Goal: Task Accomplishment & Management: Complete application form

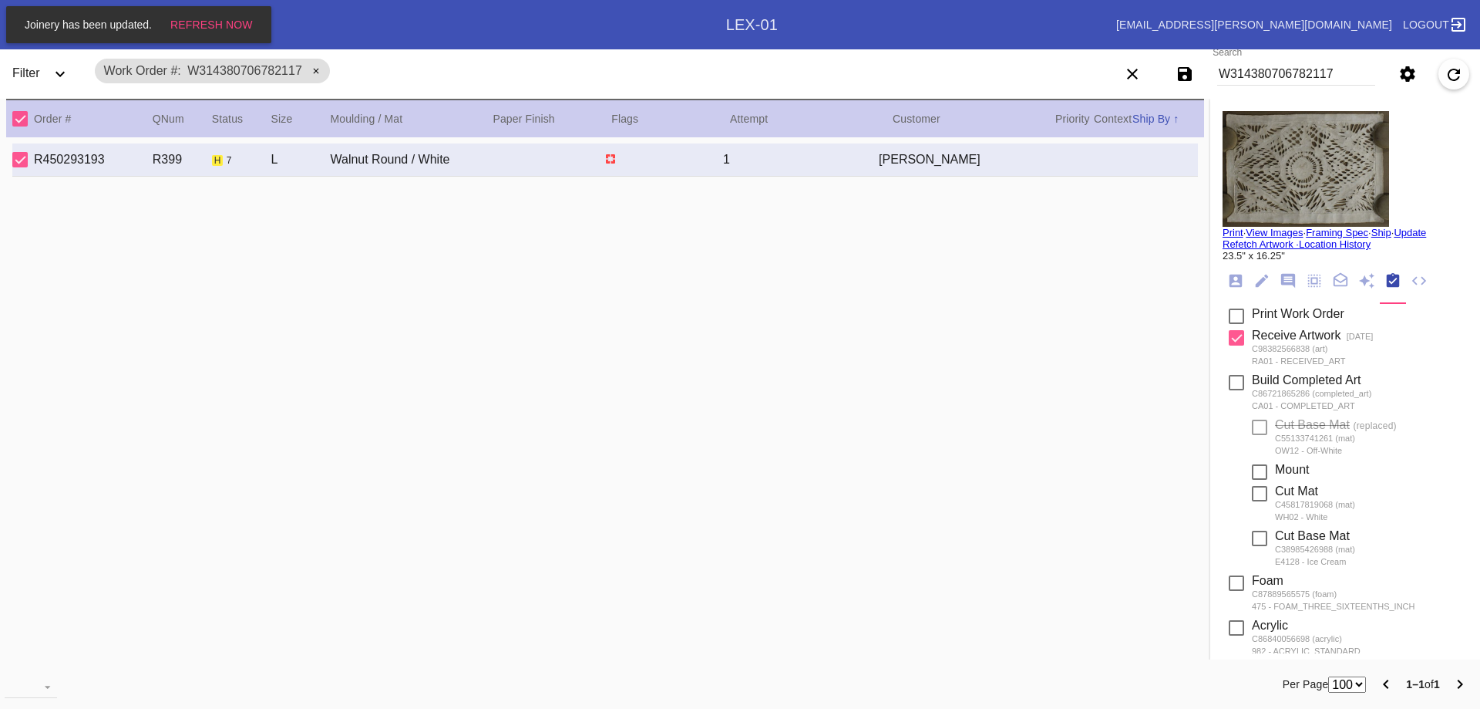
select select "number:100"
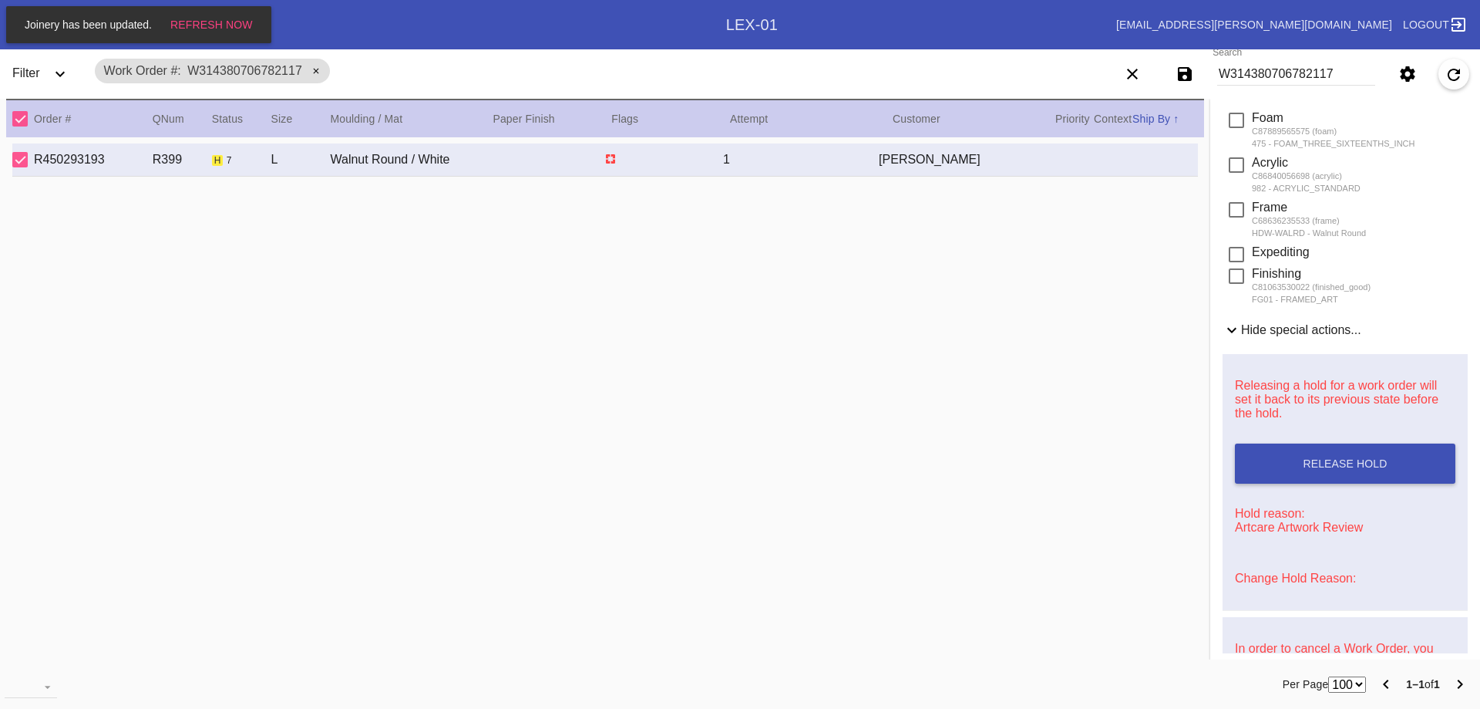
click at [1313, 76] on input "W314380706782117" at bounding box center [1296, 73] width 158 height 23
type input "W754742965140788"
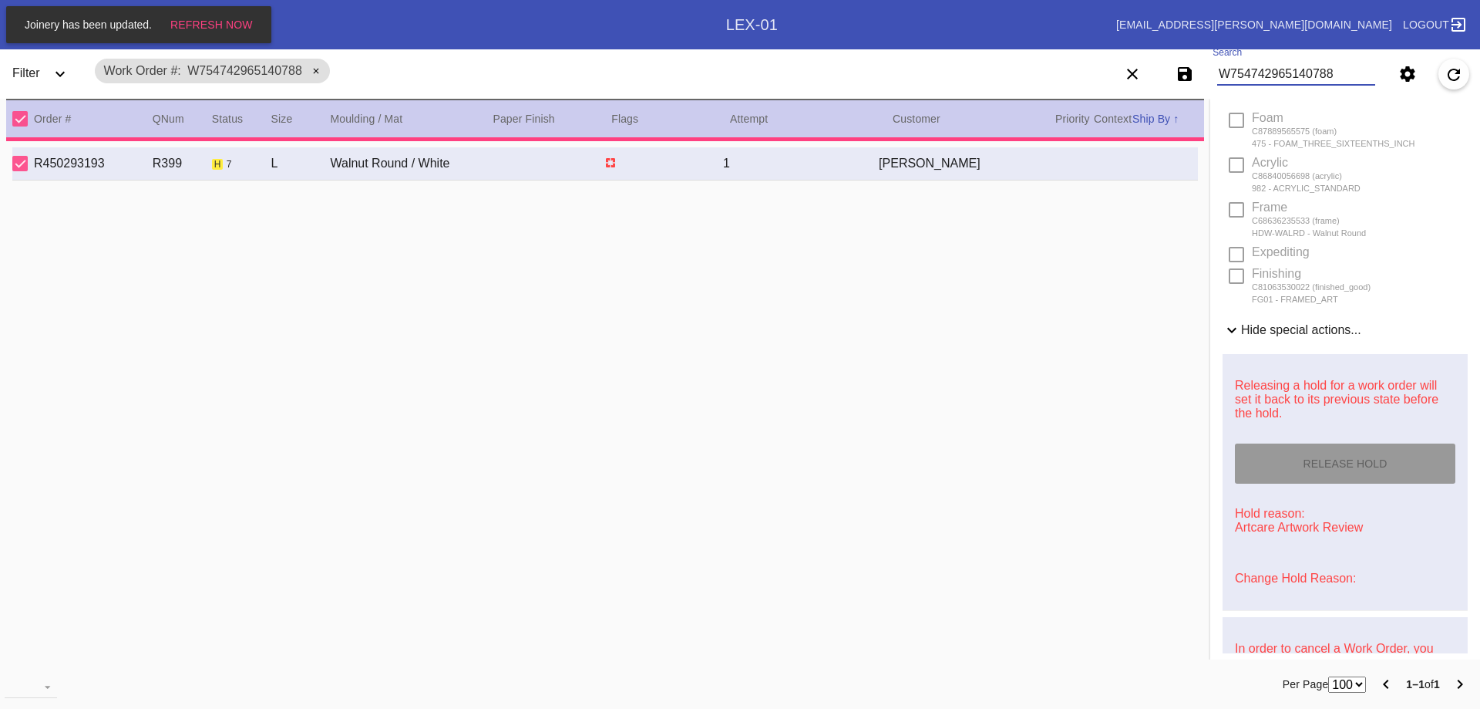
type input "3.0"
type input "24.0"
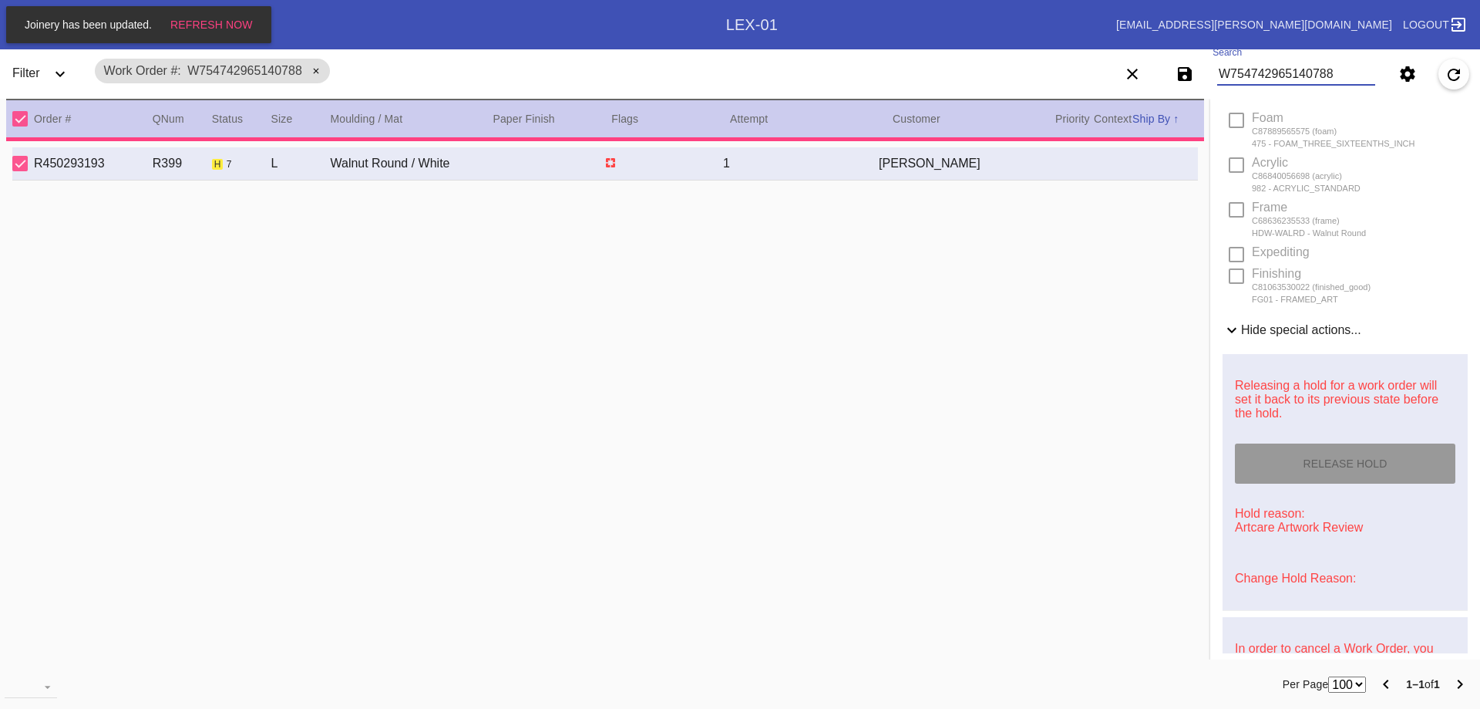
type input "18.0"
type input "[DATE]"
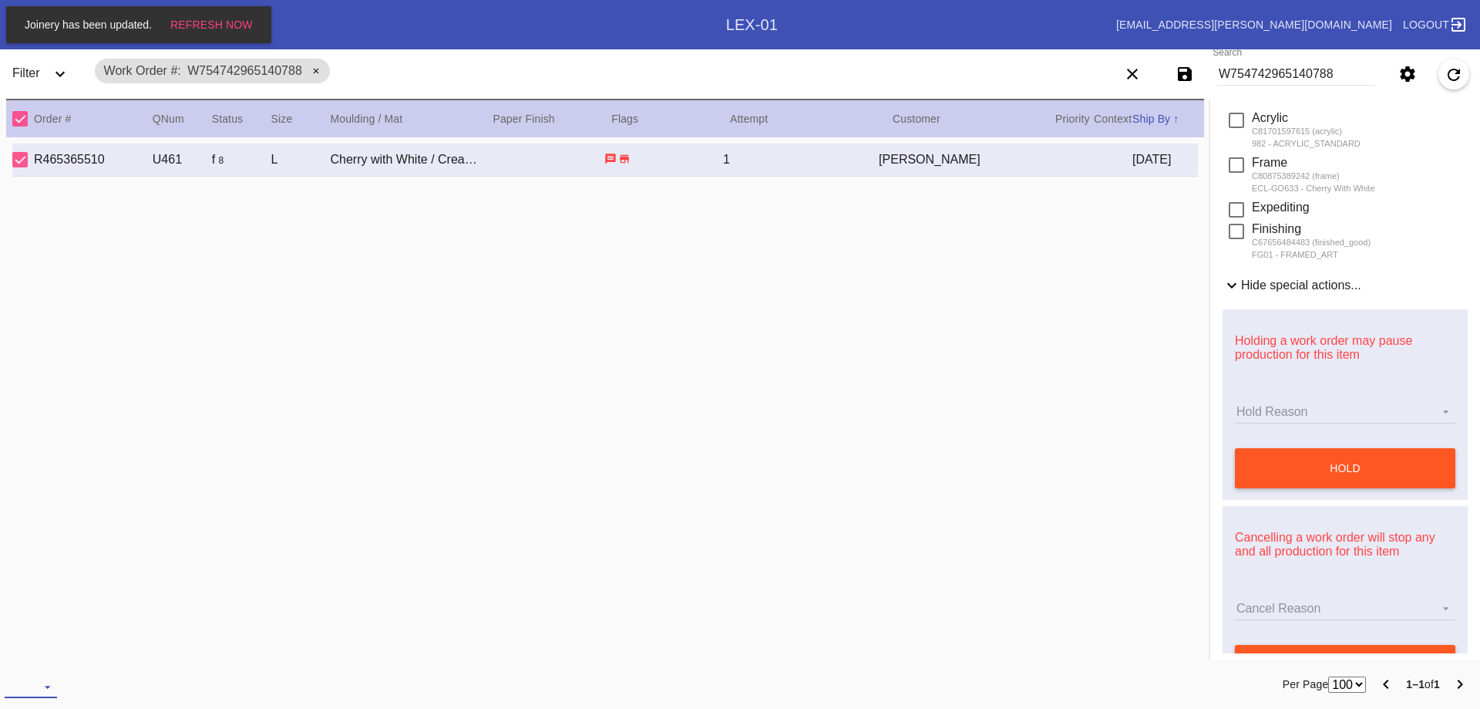
click at [38, 686] on md-select "download-file: Download..." at bounding box center [31, 686] width 52 height 23
click at [66, 662] on md-option "Frame Labels v2" at bounding box center [79, 670] width 146 height 37
click at [28, 695] on md-select "download-file: Download..." at bounding box center [31, 686] width 52 height 23
click at [59, 625] on div "Acrylic Labels" at bounding box center [57, 628] width 76 height 14
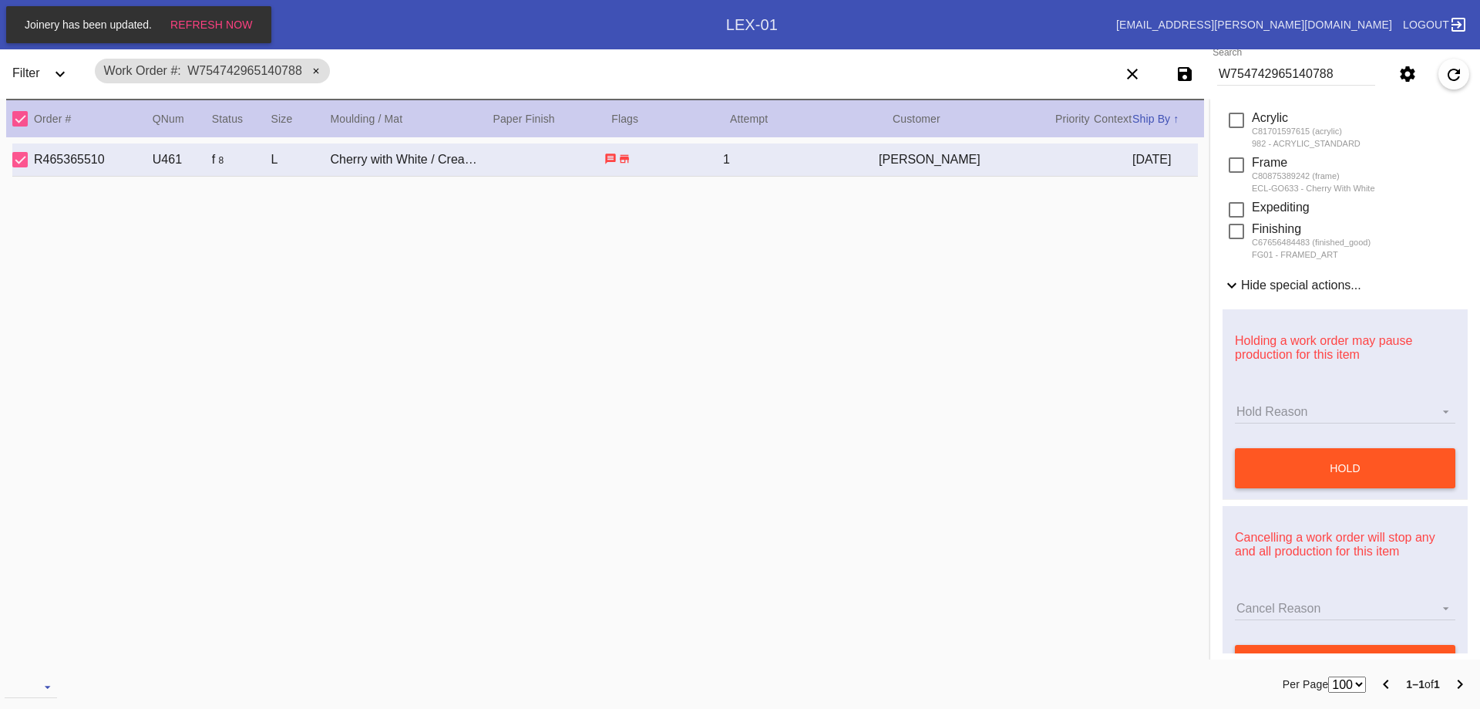
click at [1264, 59] on md-input-container "Search W754742965140788" at bounding box center [1296, 73] width 170 height 35
click at [1259, 71] on input "W754742965140788" at bounding box center [1296, 73] width 158 height 23
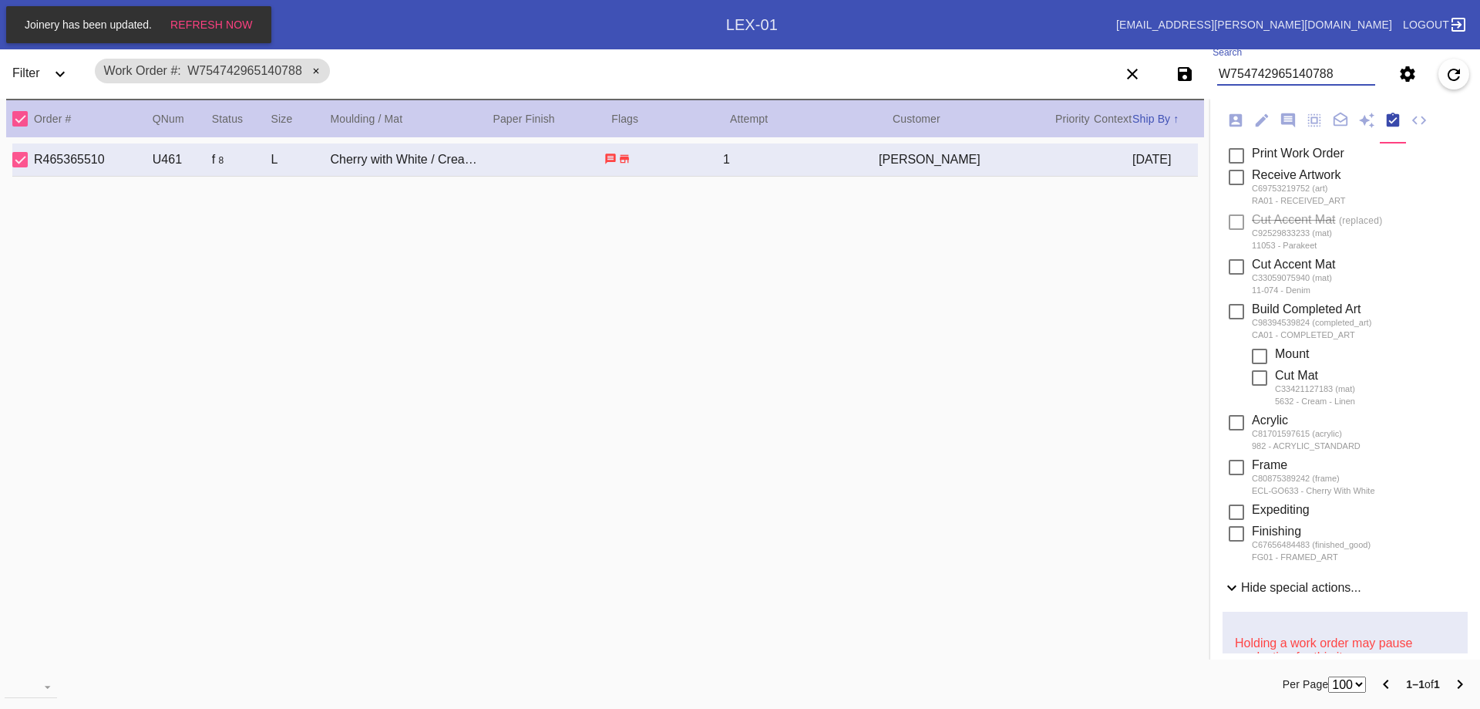
scroll to position [0, 0]
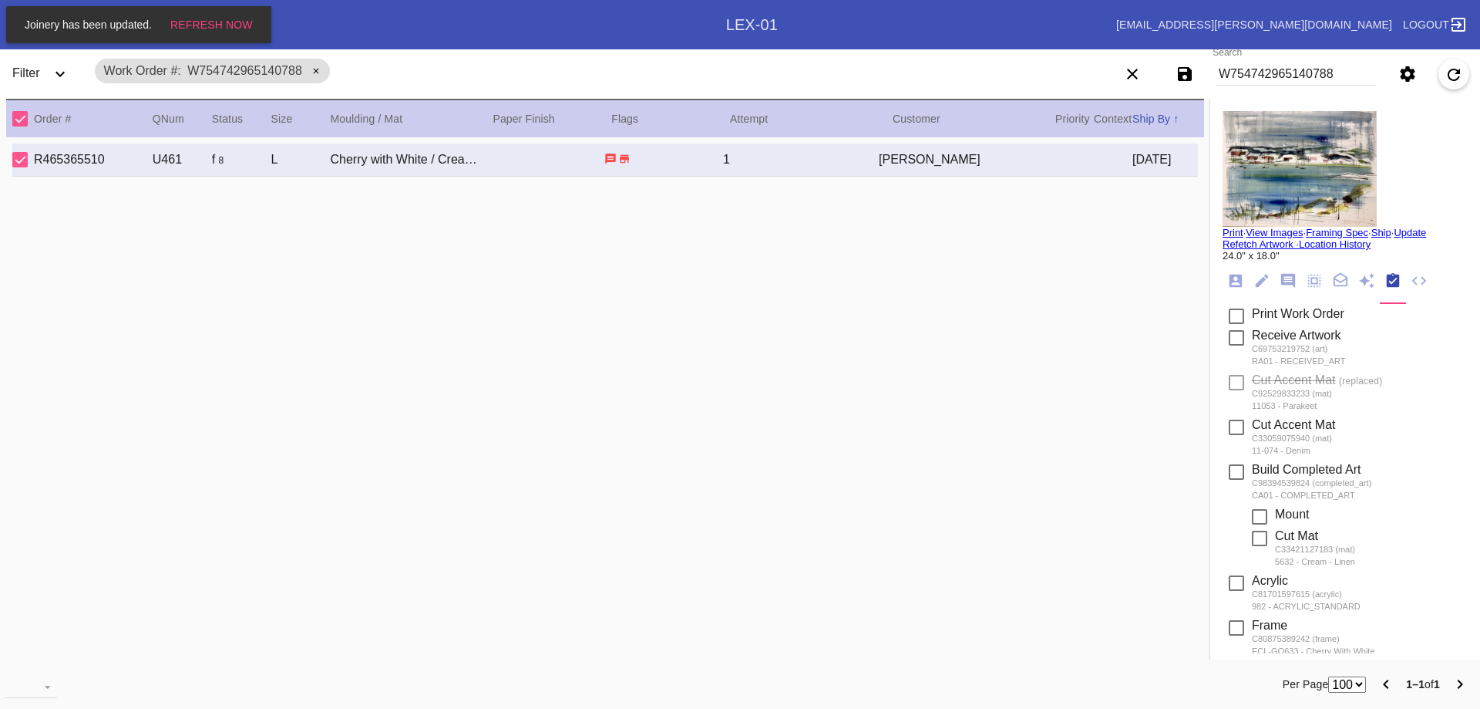
click at [1223, 236] on link "Print" at bounding box center [1233, 233] width 21 height 12
click at [1295, 74] on input "W754742965140788" at bounding box center [1296, 73] width 158 height 23
type input "W554137164641967"
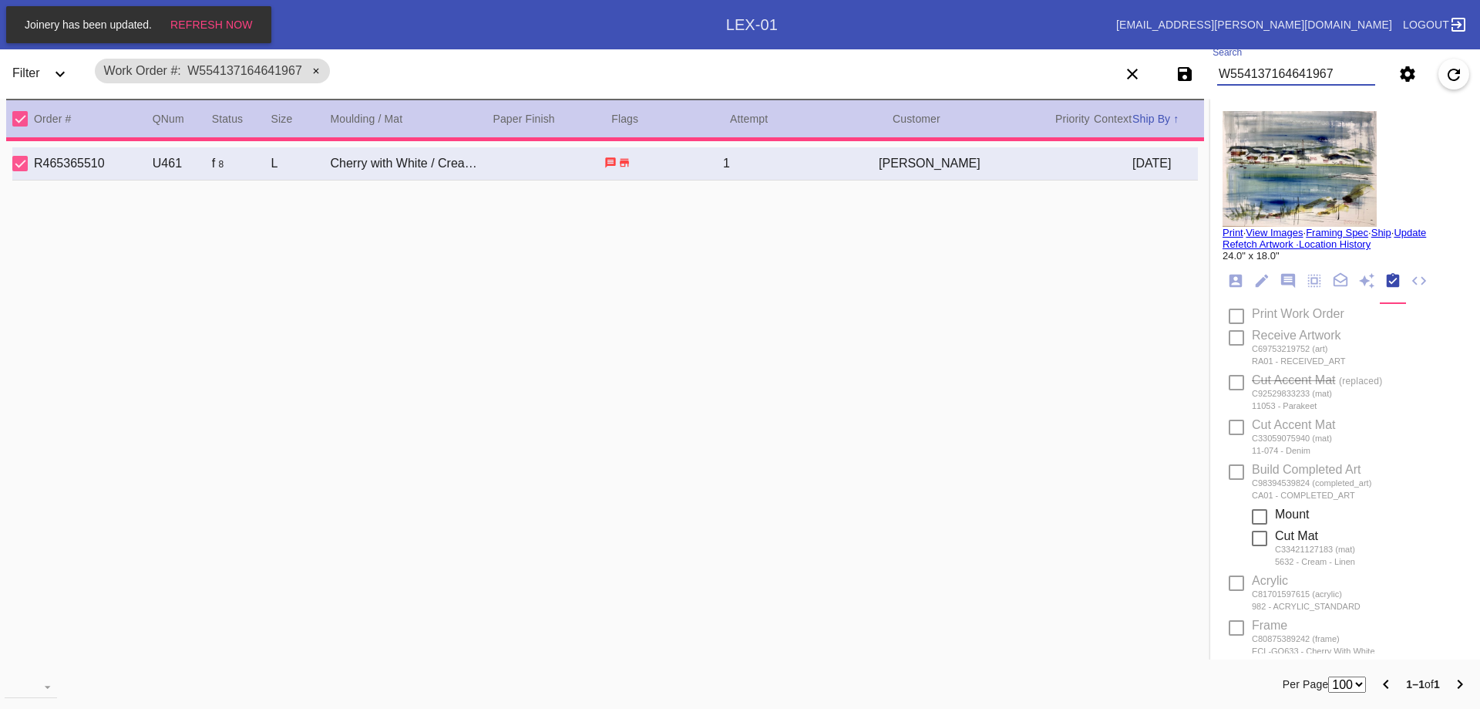
type textarea "PRO NOTE: arm can be down, and not extended. Please proceed with the special in…"
type input "6.1875"
type input "2.3125"
type input "6.1875"
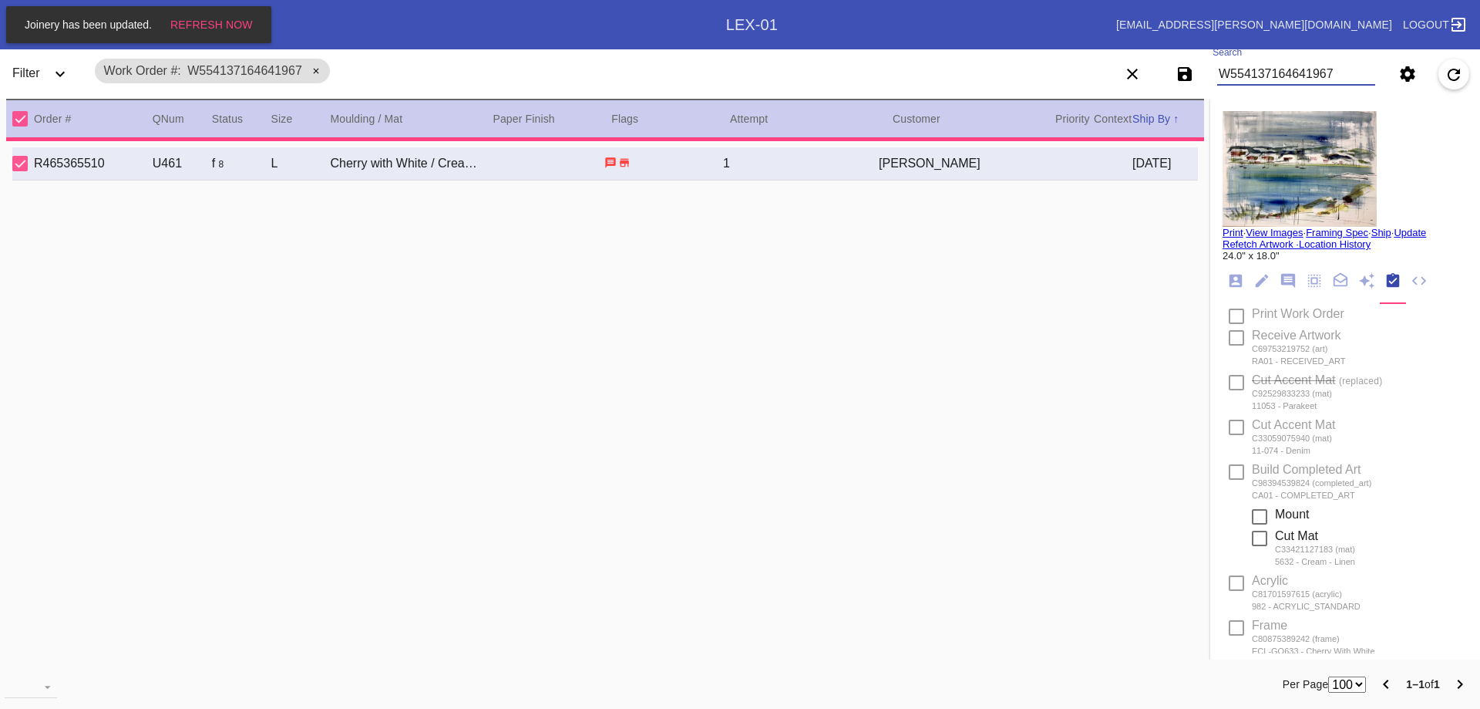
type input "11.0"
type input "7.5"
type textarea "light scratches, specks, dents"
type input "[DATE]"
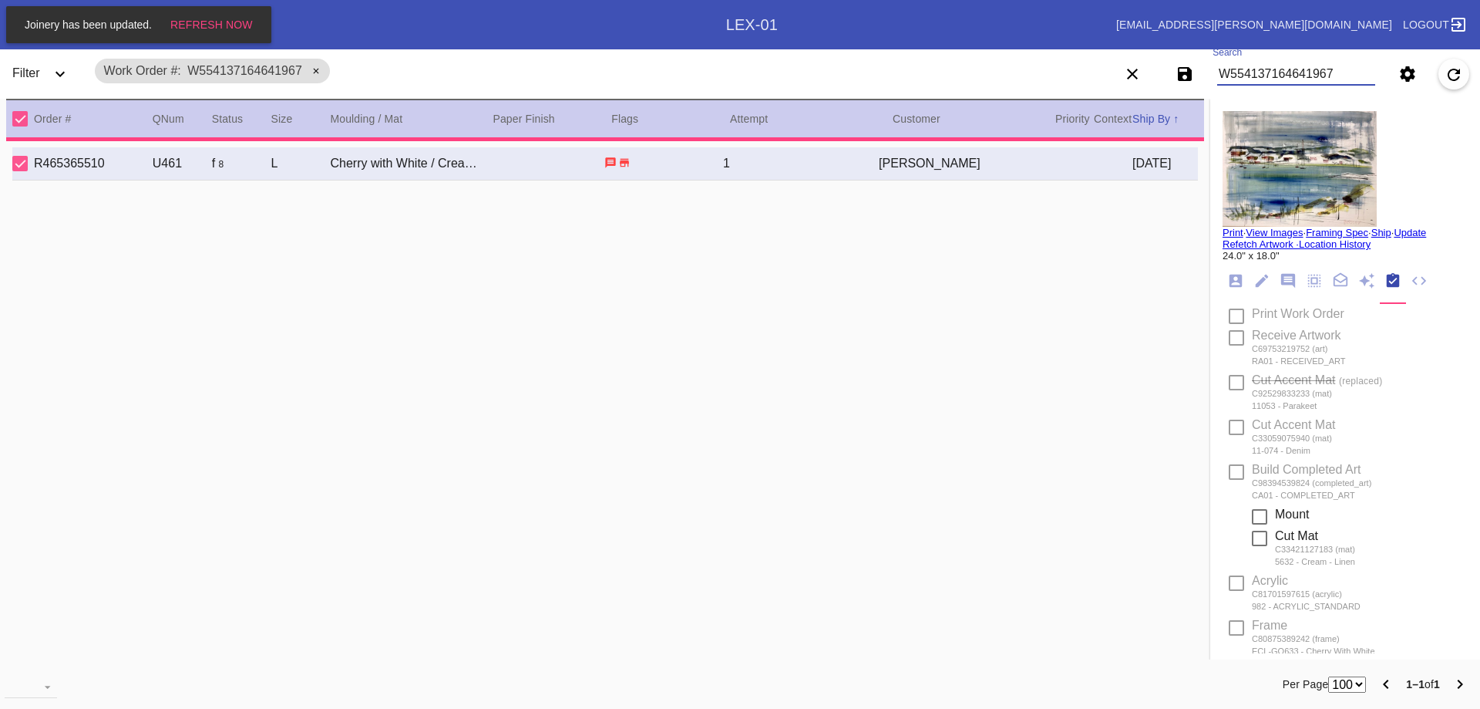
type input "[DATE]"
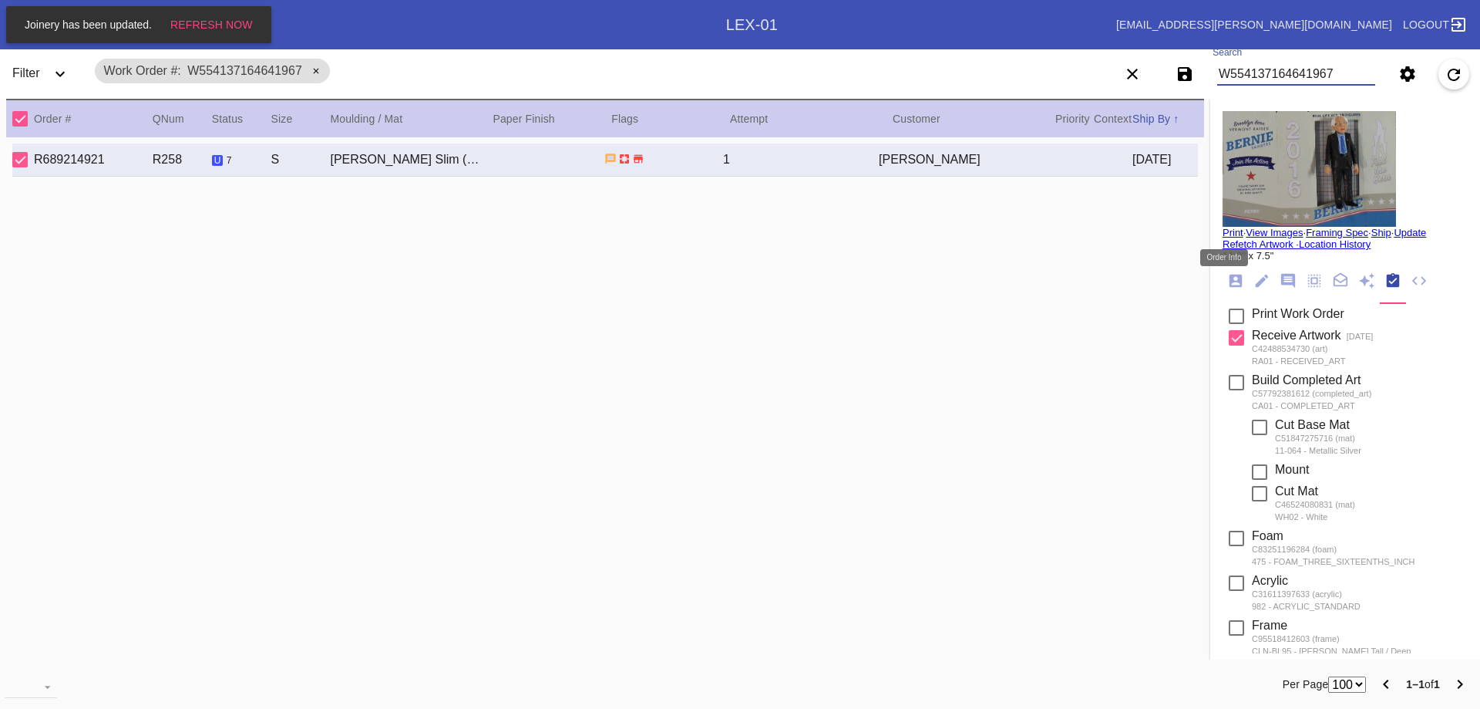
type input "W554137164641967"
click at [1230, 281] on icon "Order Info" at bounding box center [1236, 280] width 13 height 13
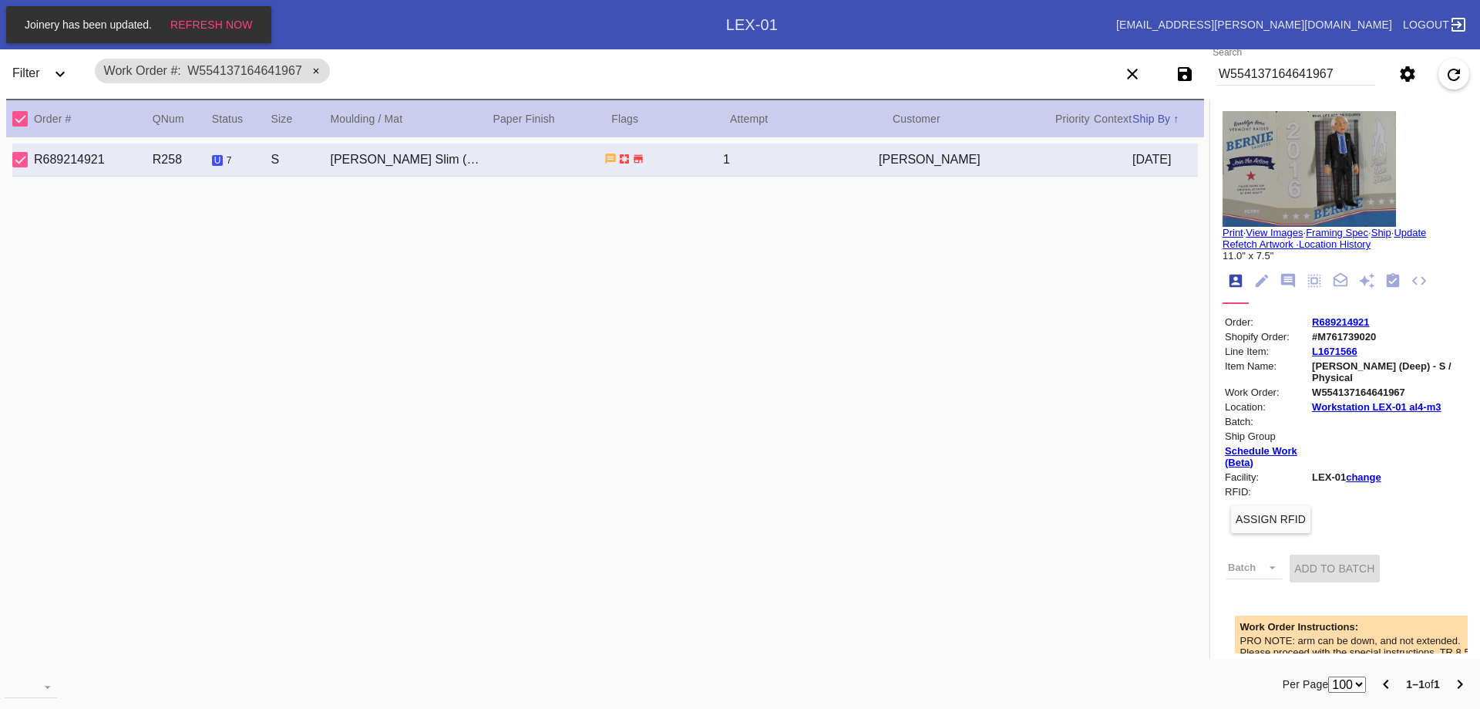
scroll to position [19, 0]
click at [1346, 318] on link "R689214921" at bounding box center [1340, 322] width 57 height 12
click at [1387, 281] on icon "Workflow" at bounding box center [1393, 280] width 13 height 14
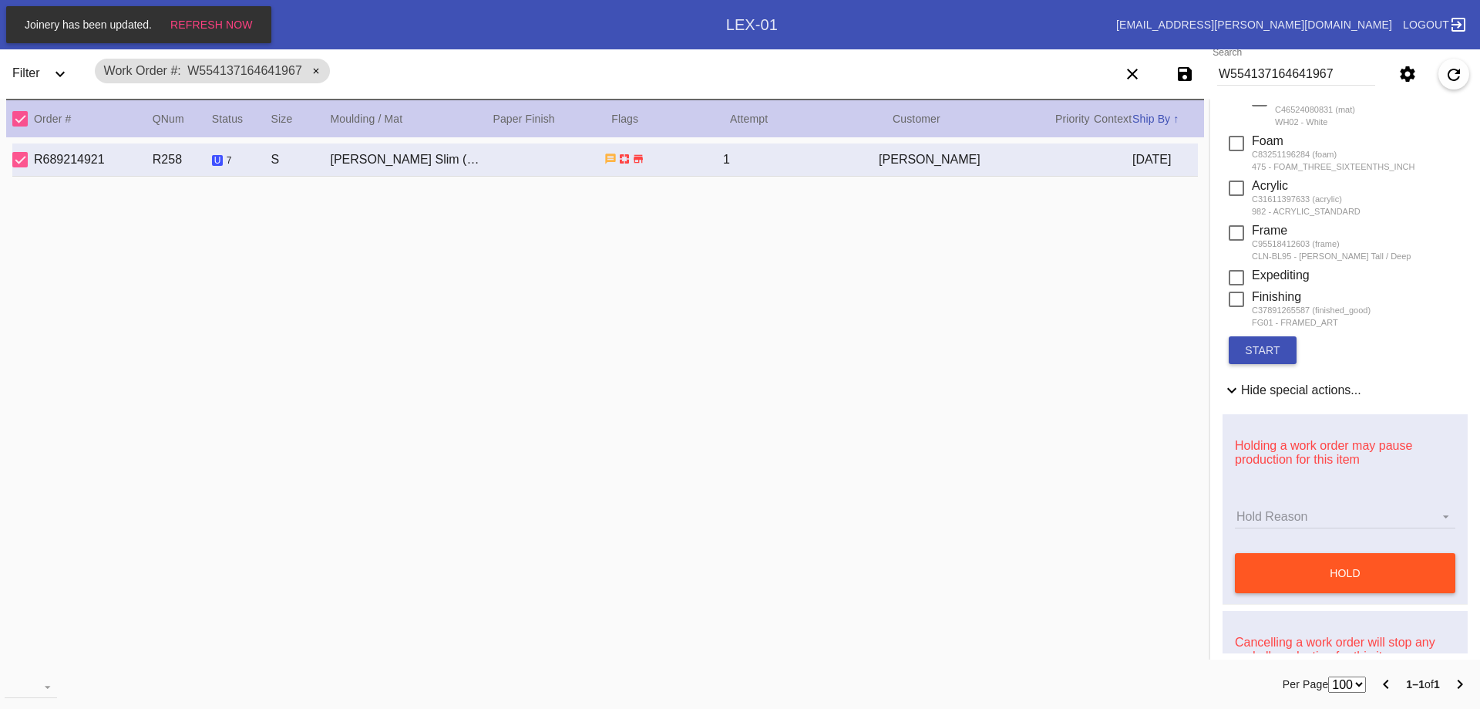
scroll to position [463, 0]
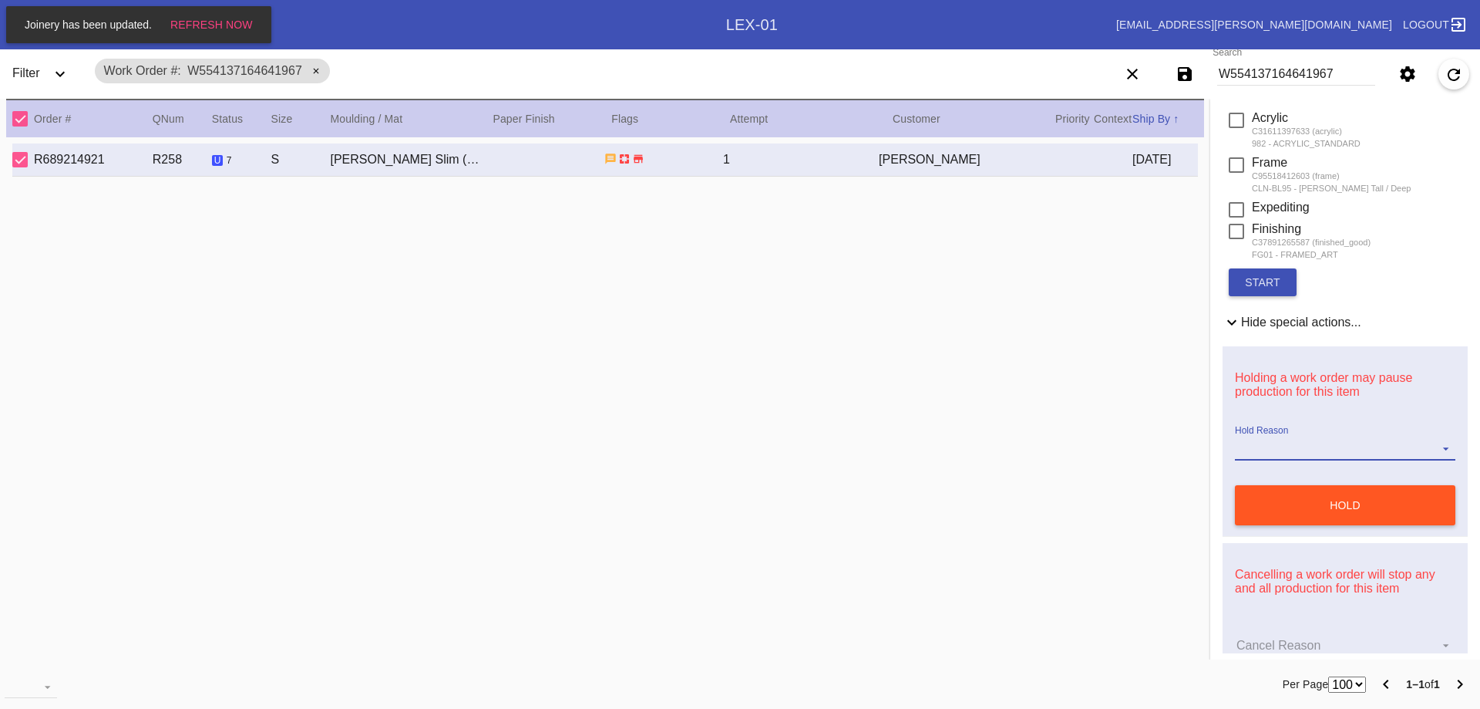
click at [1342, 451] on md-select "Hold Reason" at bounding box center [1345, 448] width 221 height 23
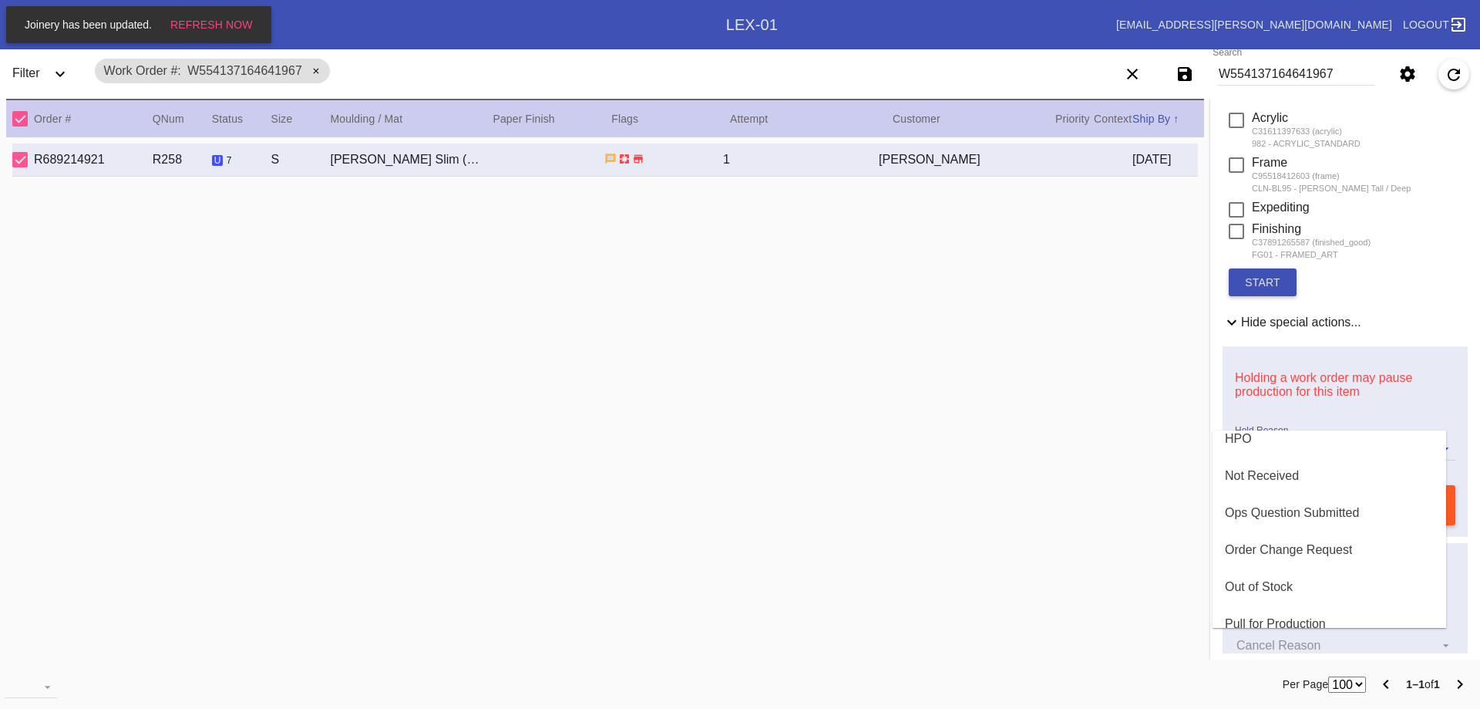
scroll to position [308, 0]
click at [1301, 520] on md-option "Ops Question Submitted" at bounding box center [1330, 510] width 234 height 37
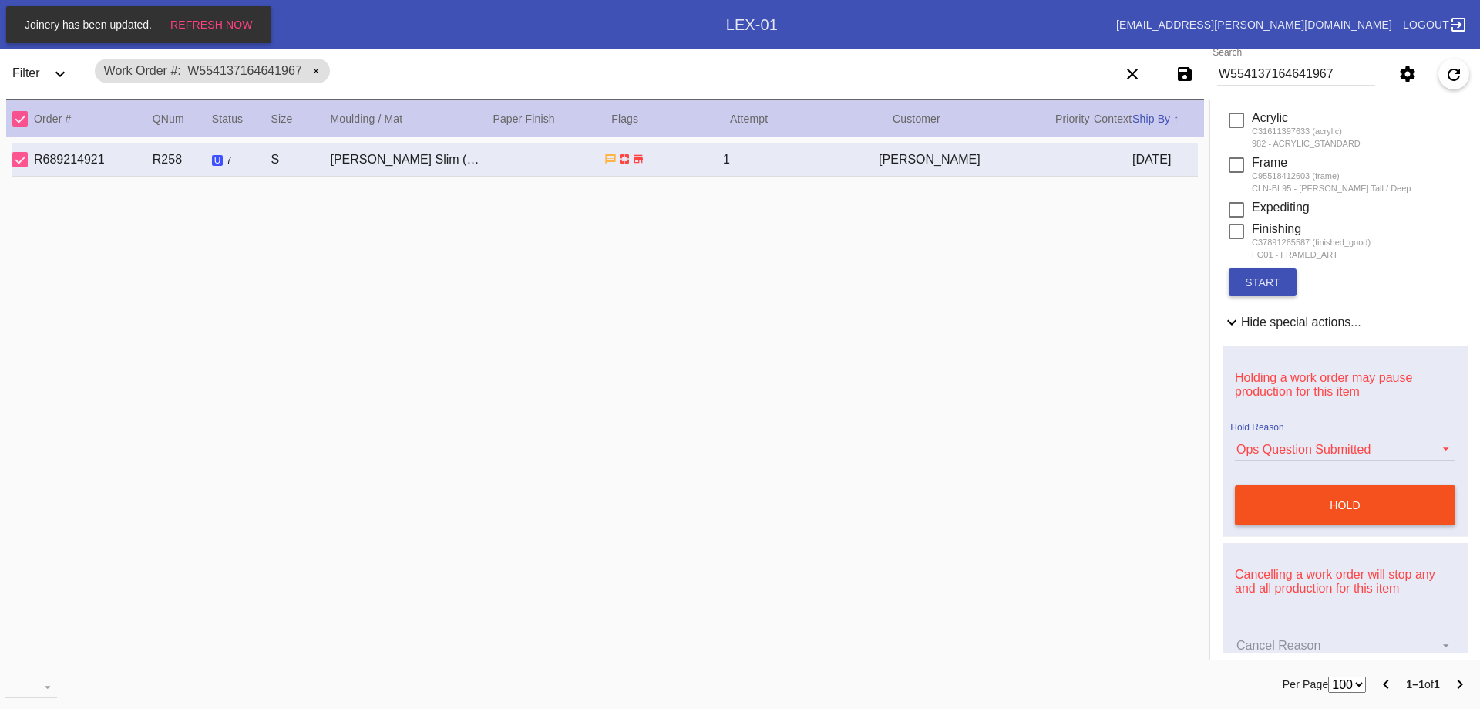
click at [1323, 509] on button "hold" at bounding box center [1345, 505] width 221 height 40
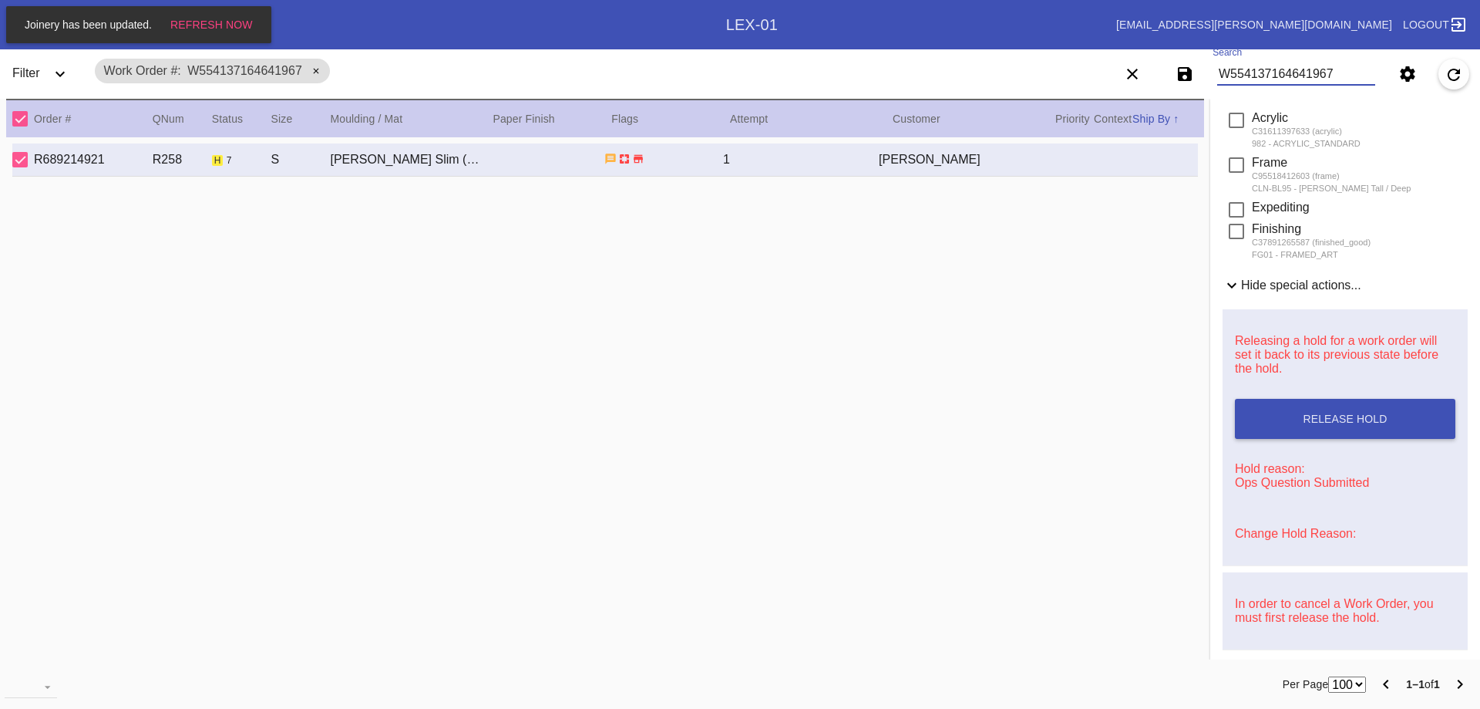
click at [1301, 81] on input "W554137164641967" at bounding box center [1296, 73] width 158 height 23
type input "W129698376999972"
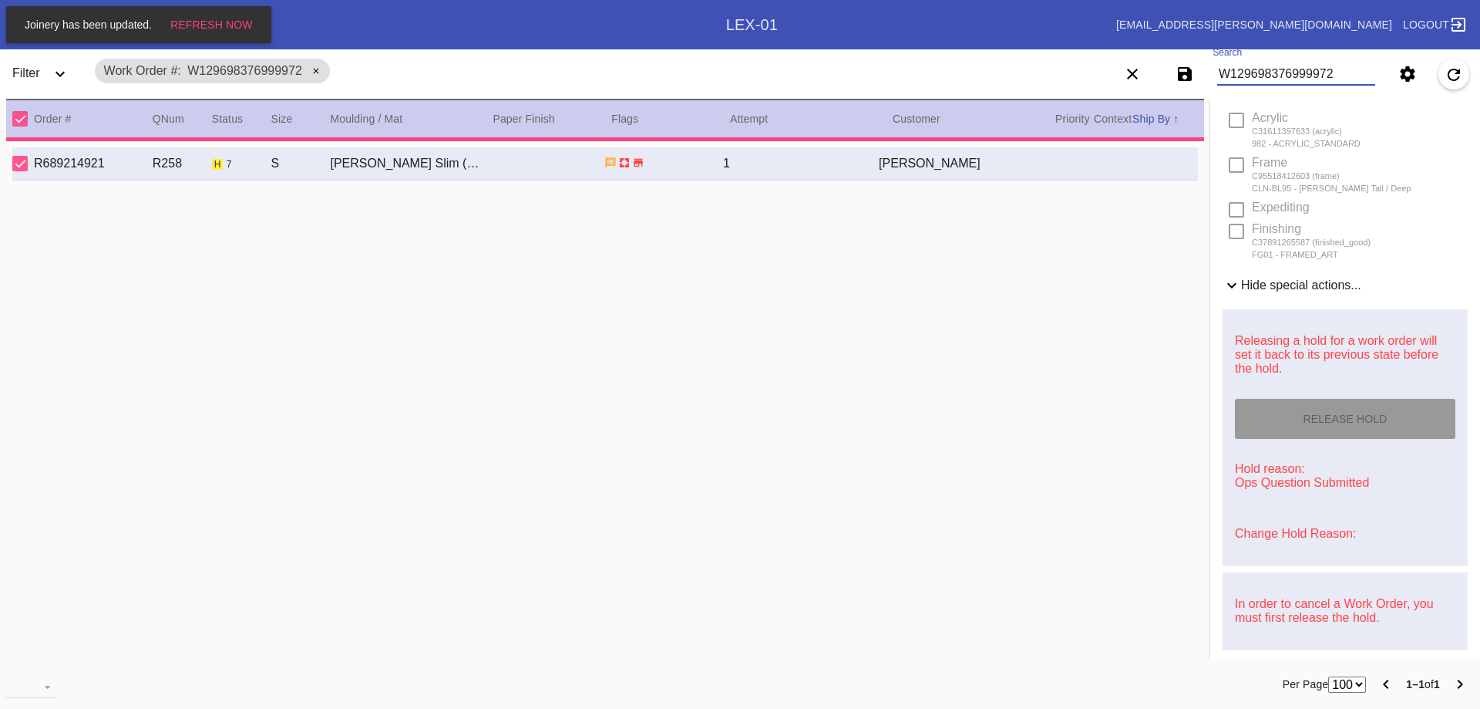
type textarea "***HPO - MULTI-RETURN - Must be approved by CA team to ship. ***"
type input "1.5"
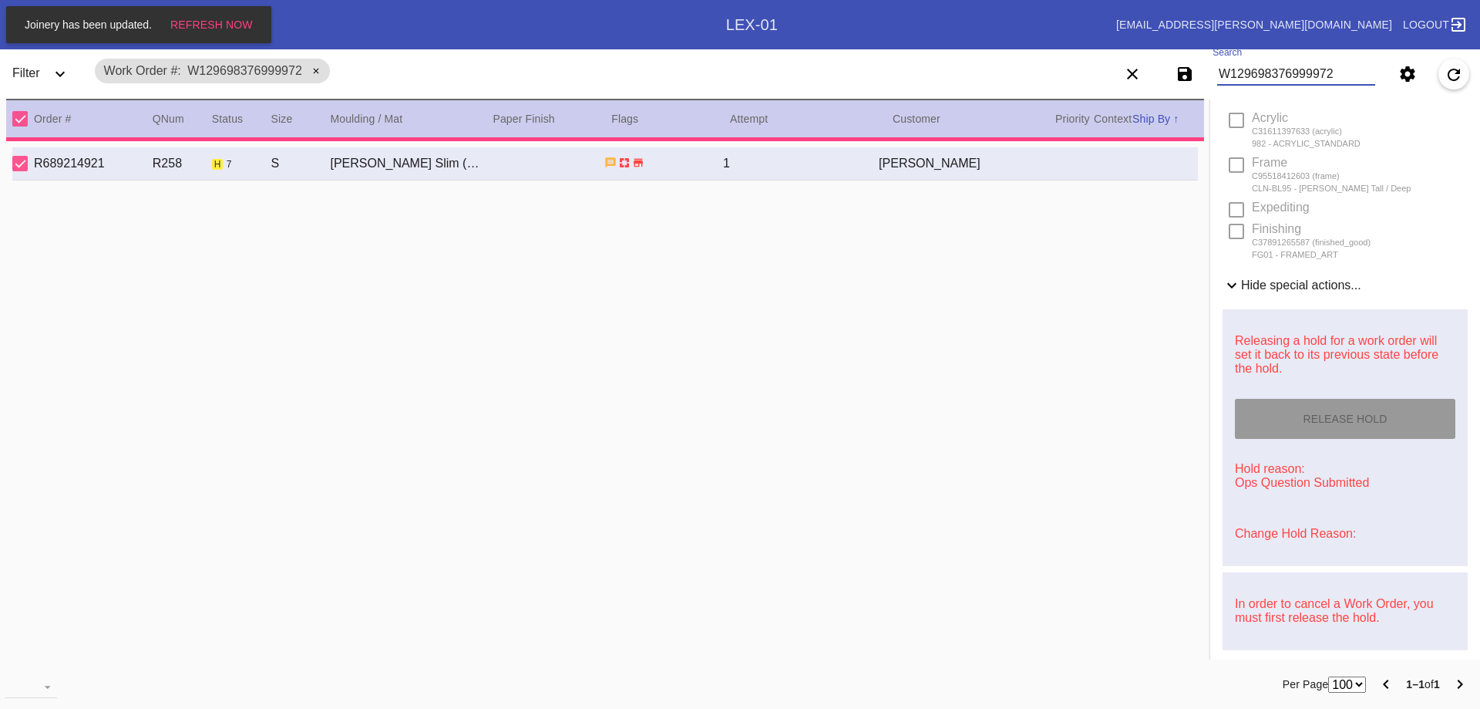
type input "24.5"
type input "16.0"
type textarea "loose threads, wrinkles, fuzz, light staining. light scratches, specks, dents, …"
type input "[DATE]"
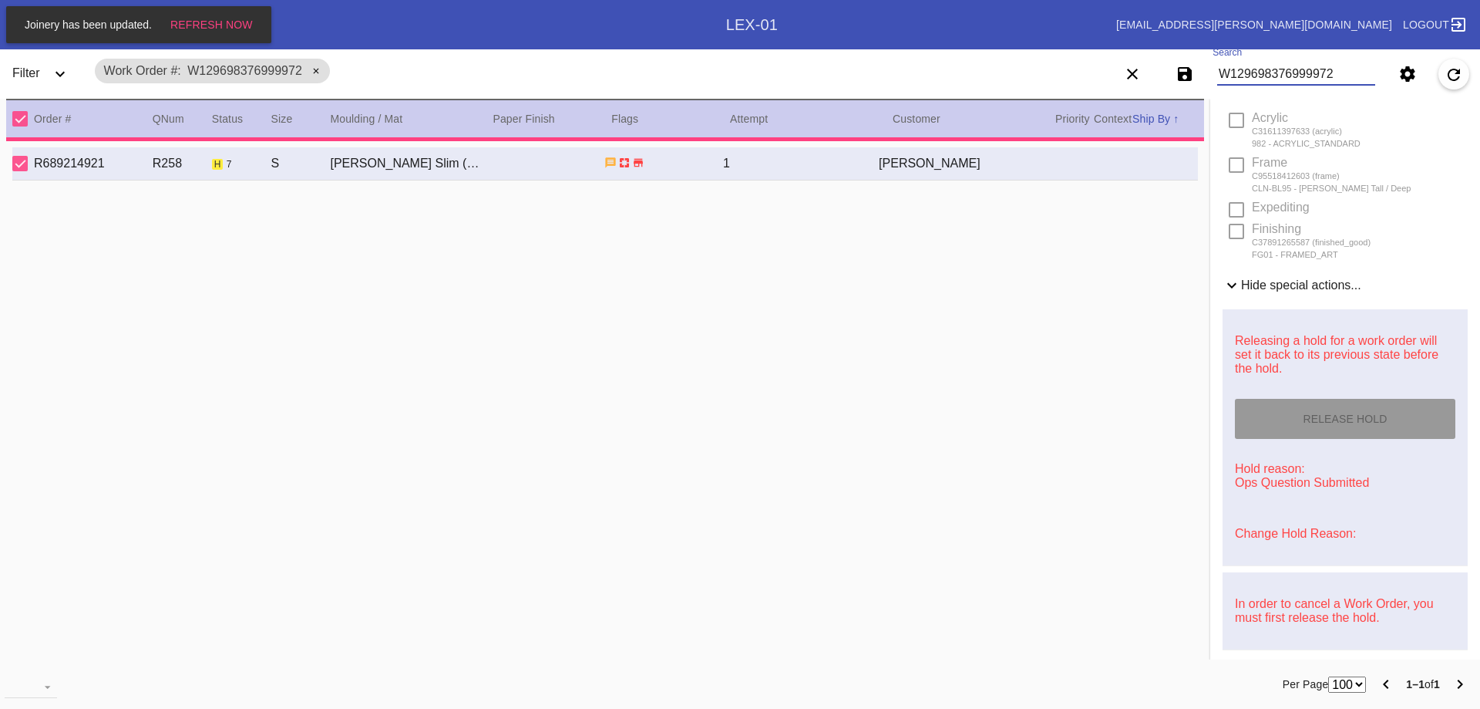
type input "[DATE]"
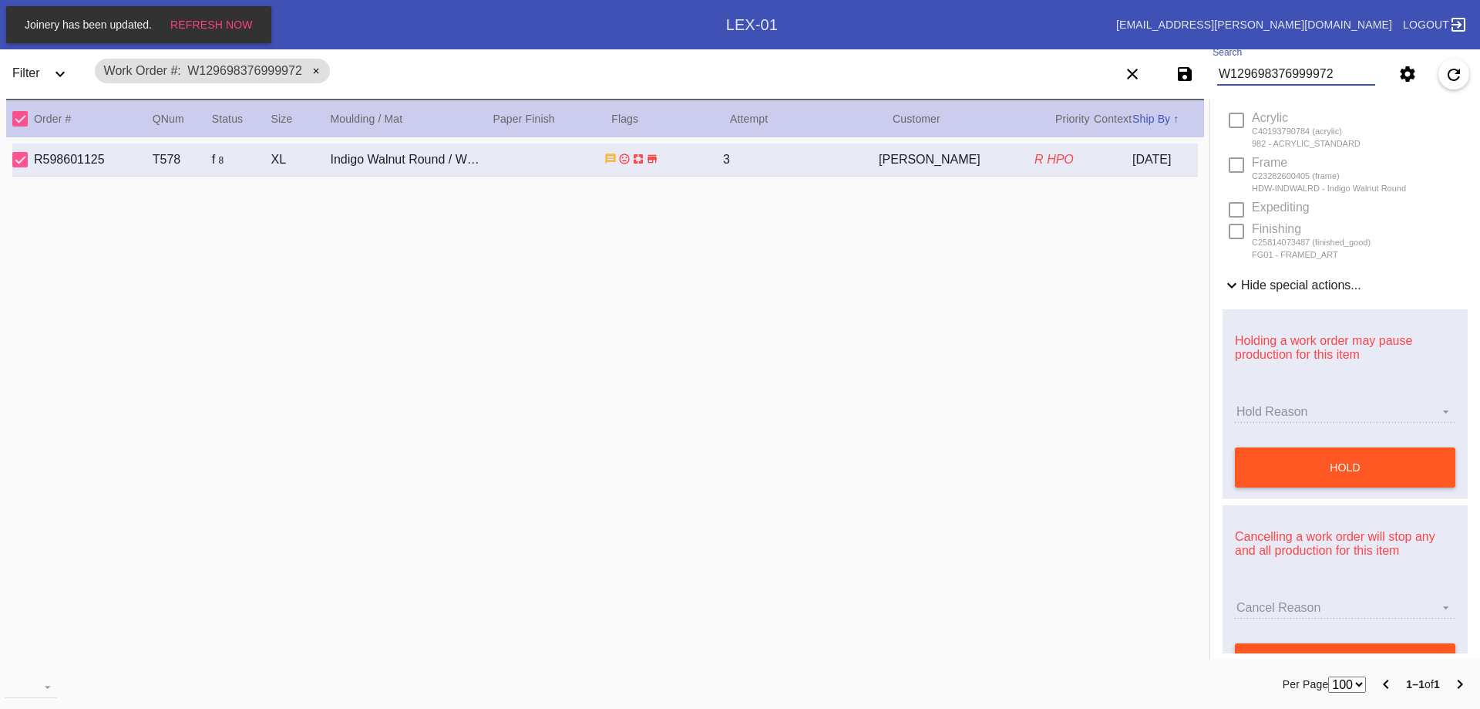
scroll to position [474, 0]
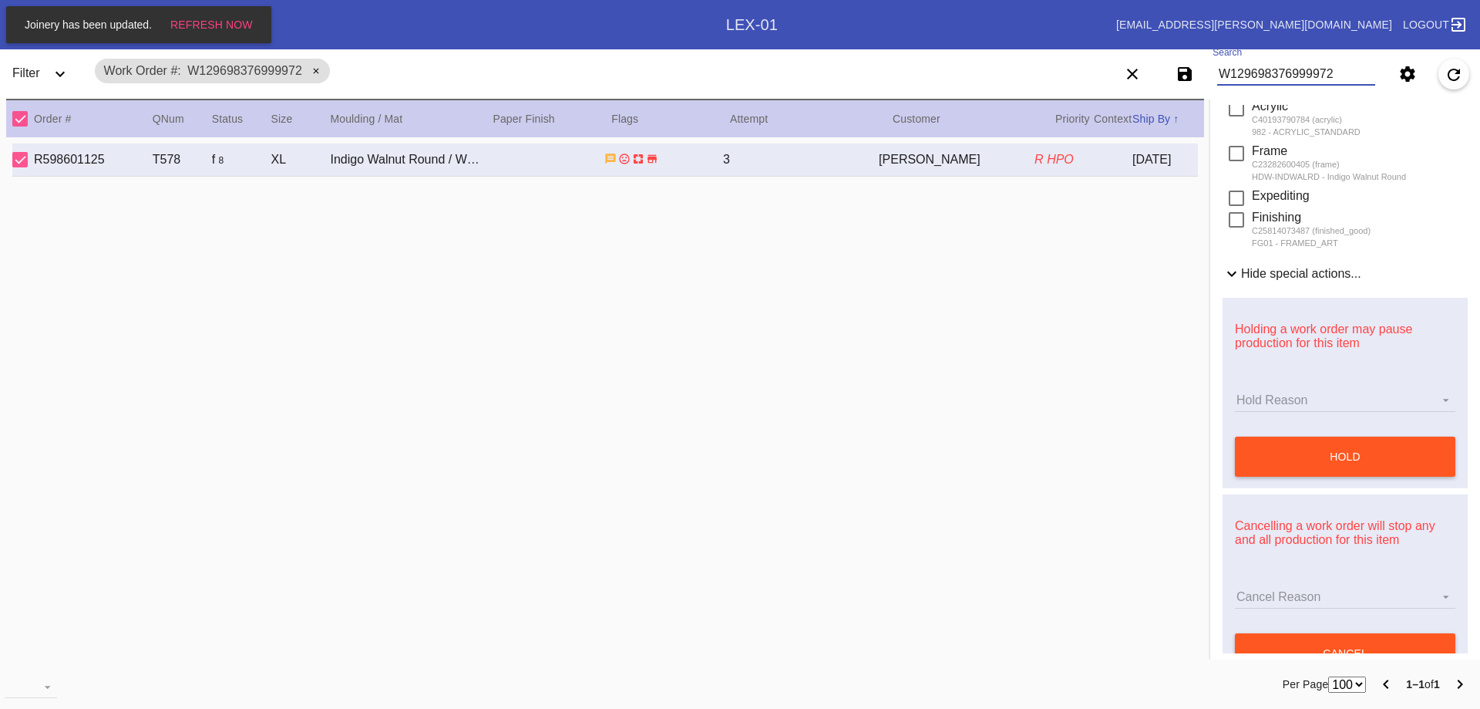
type input "W129698376999972"
click at [1272, 396] on md-select "Hold Reason" at bounding box center [1345, 400] width 221 height 23
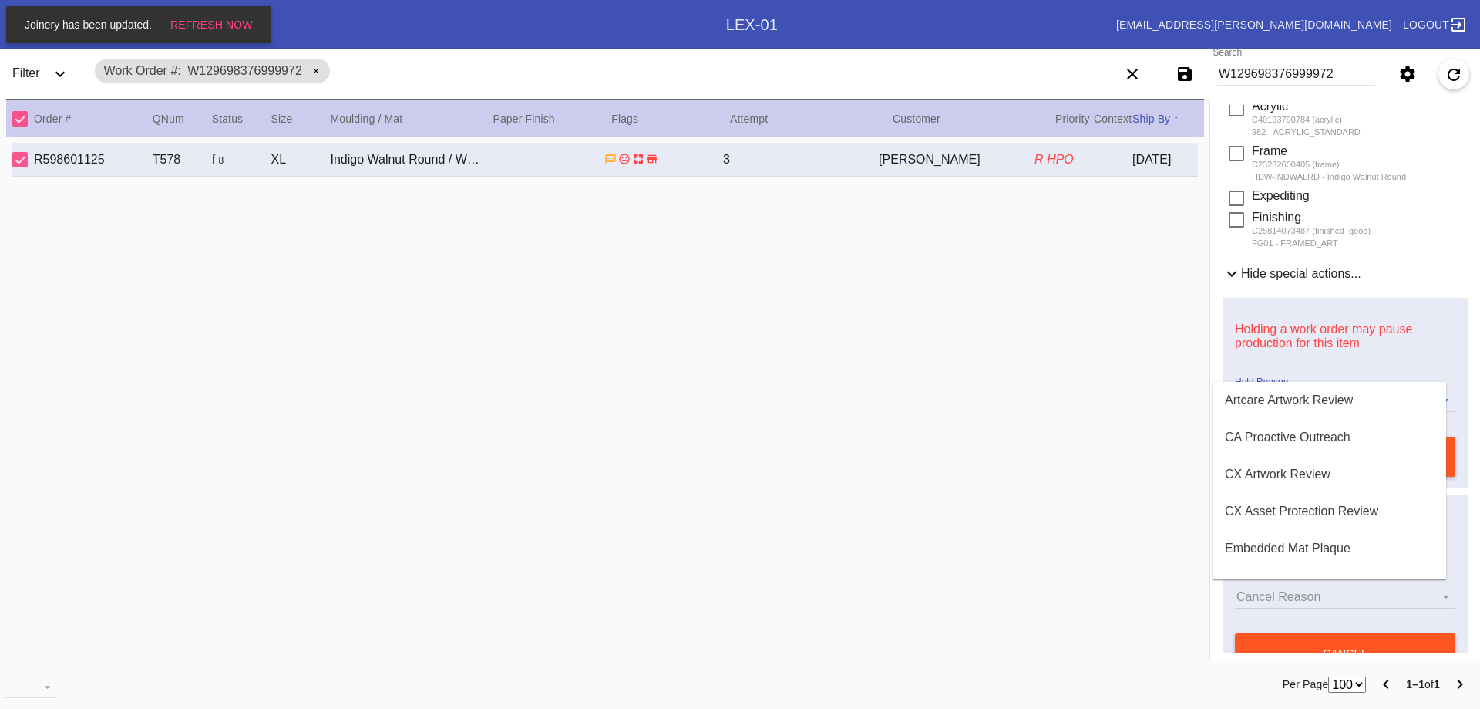
click at [1040, 299] on md-backdrop at bounding box center [740, 354] width 1480 height 709
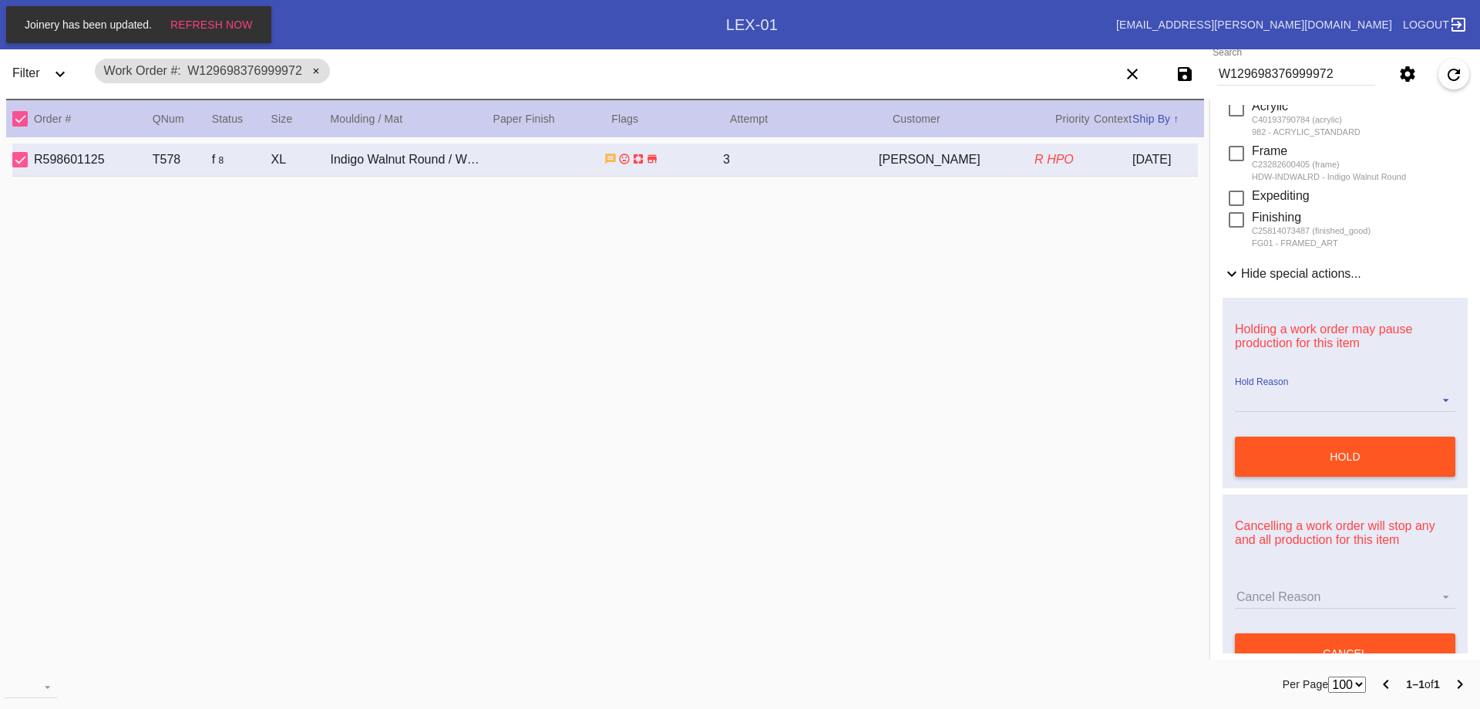
click at [1096, 297] on div "R598601125 T578 f 8 XL Indigo Walnut Round / White LEX-01 3 [PERSON_NAME] R HPO…" at bounding box center [605, 395] width 1198 height 517
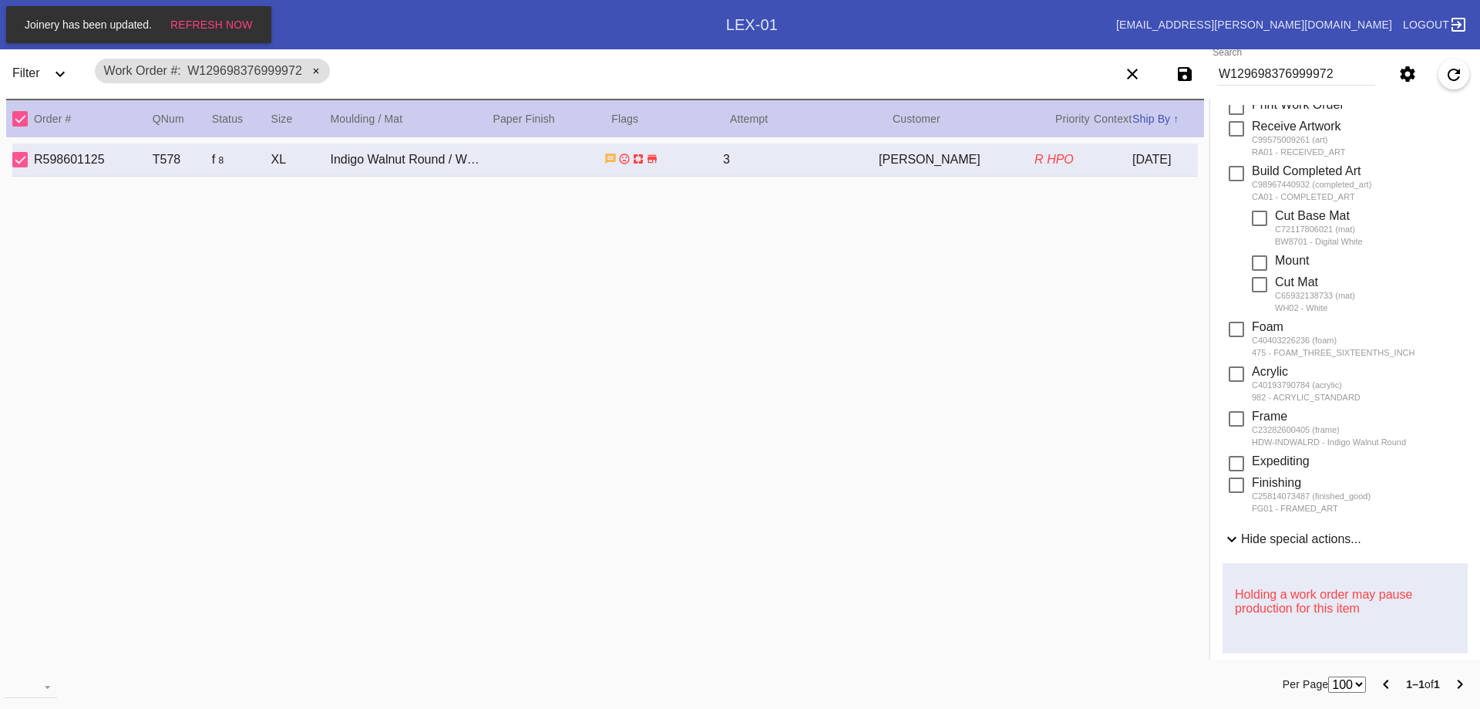
scroll to position [0, 0]
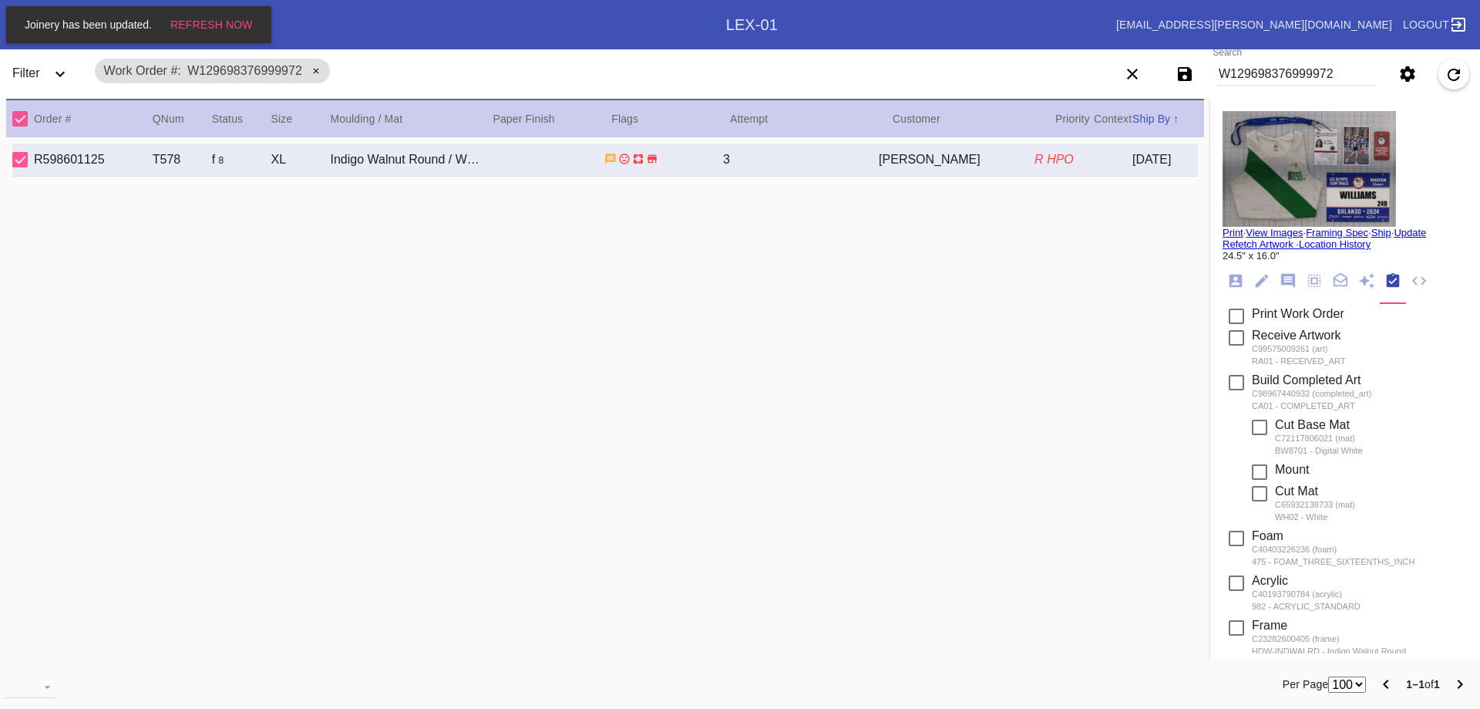
click at [1263, 231] on link "View Images" at bounding box center [1274, 233] width 57 height 12
click at [220, 269] on div "R598601125 T578 f 8 XL Indigo Walnut Round / White LEX-01 3 [PERSON_NAME] R HPO…" at bounding box center [605, 395] width 1198 height 517
click at [850, 305] on div "R598601125 T578 f 8 XL Indigo Walnut Round / White LEX-01 3 [PERSON_NAME] R HPO…" at bounding box center [605, 395] width 1198 height 517
click at [241, 25] on span "Refresh Now" at bounding box center [211, 25] width 82 height 12
